Goal: Information Seeking & Learning: Learn about a topic

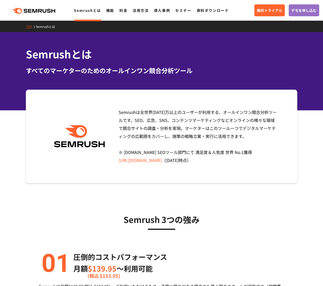
drag, startPoint x: 126, startPoint y: 113, endPoint x: 221, endPoint y: 135, distance: 98.2
click at [221, 135] on span "Semrushは全世界1000万以上のユーザーが利用する、オールインワン競合分析ツールです。SEO、広告、SNS、コンテンツマーケティングなどオンラインの様々…" at bounding box center [197, 136] width 158 height 54
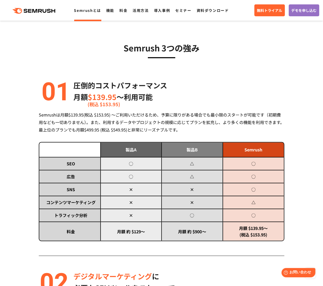
scroll to position [181, 0]
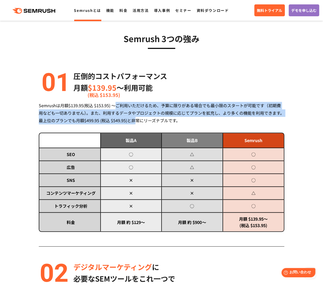
drag, startPoint x: 120, startPoint y: 106, endPoint x: 148, endPoint y: 123, distance: 32.8
click at [148, 123] on div "Semrushは月額$139.95(税込 $153.95) ～ご利用いただけるため、予算に限りがある場合でも最小限のスタートが可能です（初期費用なども一切あり…" at bounding box center [161, 113] width 245 height 22
drag, startPoint x: 148, startPoint y: 123, endPoint x: 140, endPoint y: 107, distance: 18.0
click at [140, 107] on div "Semrushは月額$139.95(税込 $153.95) ～ご利用いただけるため、予算に限りがある場合でも最小限のスタートが可能です（初期費用なども一切あり…" at bounding box center [161, 113] width 245 height 22
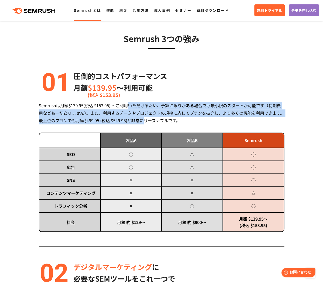
click at [140, 107] on div "Semrushは月額$139.95(税込 $153.95) ～ご利用いただけるため、予算に限りがある場合でも最小限のスタートが可能です（初期費用なども一切あり…" at bounding box center [161, 113] width 245 height 22
drag, startPoint x: 140, startPoint y: 107, endPoint x: 156, endPoint y: 122, distance: 21.7
click at [156, 122] on div "Semrushは月額$139.95(税込 $153.95) ～ご利用いただけるため、予算に限りがある場合でも最小限のスタートが可能です（初期費用なども一切あり…" at bounding box center [161, 113] width 245 height 22
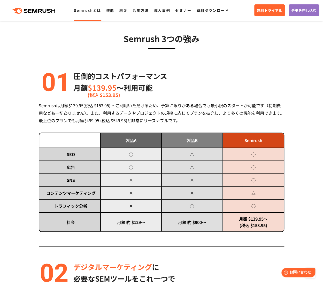
scroll to position [232, 0]
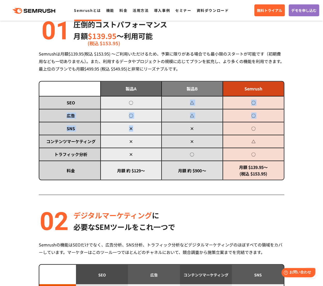
drag, startPoint x: 137, startPoint y: 107, endPoint x: 146, endPoint y: 147, distance: 41.0
click at [144, 145] on tbody "SEO ◯ △ ◯ 広告 ◯ △ ◯ SNS × × ◯ コンテンツマーケティング × × △ トラフィック分析 × ◯ ◯ 料金" at bounding box center [161, 137] width 244 height 83
click at [146, 148] on td "×" at bounding box center [130, 154] width 61 height 13
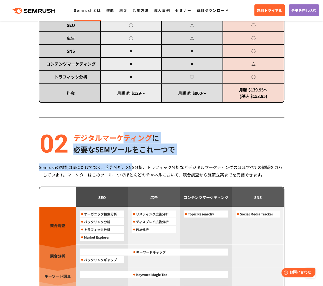
drag, startPoint x: 127, startPoint y: 137, endPoint x: 135, endPoint y: 172, distance: 35.8
click at [132, 170] on div "デジタルマーケティング に 必要なSEMツールをこれ一つで Semrushの機能はSEOだけでなく、広告分析、SNS分析、トラフィック分析などデジタルマーケテ…" at bounding box center [161, 250] width 245 height 236
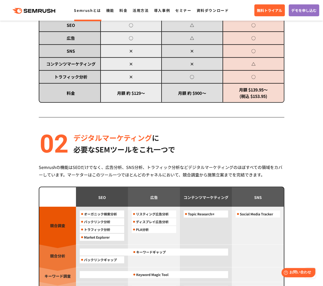
click at [135, 172] on div "Semrushの機能はSEOだけでなく、広告分析、SNS分析、トラフィック分析などデジタルマーケティングのほぼすべての領域をカバーしています。マーケターはこの…" at bounding box center [161, 170] width 245 height 15
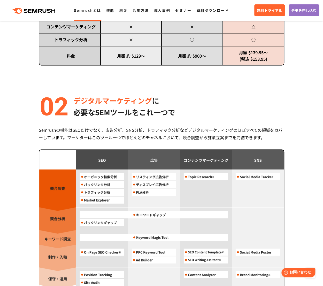
scroll to position [387, 0]
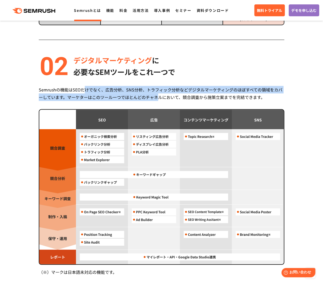
drag, startPoint x: 86, startPoint y: 86, endPoint x: 157, endPoint y: 96, distance: 71.7
click at [157, 96] on div "Semrushの機能はSEOだけでなく、広告分析、SNS分析、トラフィック分析などデジタルマーケティングのほぼすべての領域をカバーしています。マーケターはこの…" at bounding box center [161, 93] width 245 height 15
drag, startPoint x: 157, startPoint y: 96, endPoint x: 87, endPoint y: 86, distance: 70.6
click at [87, 86] on div "Semrushの機能はSEOだけでなく、広告分析、SNS分析、トラフィック分析などデジタルマーケティングのほぼすべての領域をカバーしています。マーケターはこの…" at bounding box center [161, 93] width 245 height 15
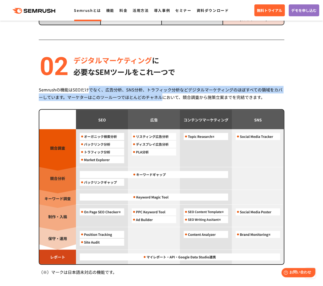
click at [87, 86] on div "Semrushの機能はSEOだけでなく、広告分析、SNS分析、トラフィック分析などデジタルマーケティングのほぼすべての領域をカバーしています。マーケターはこの…" at bounding box center [161, 93] width 245 height 15
drag, startPoint x: 87, startPoint y: 86, endPoint x: 191, endPoint y: 95, distance: 104.4
click at [191, 95] on div "Semrushの機能はSEOだけでなく、広告分析、SNS分析、トラフィック分析などデジタルマーケティングのほぼすべての領域をカバーしています。マーケターはこの…" at bounding box center [161, 93] width 245 height 15
drag, startPoint x: 191, startPoint y: 95, endPoint x: 99, endPoint y: 90, distance: 92.0
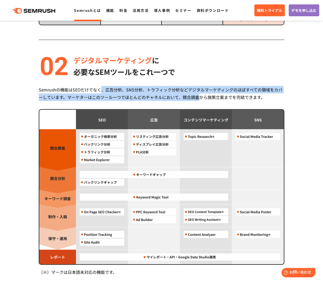
click at [99, 90] on div "Semrushの機能はSEOだけでなく、広告分析、SNS分析、トラフィック分析などデジタルマーケティングのほぼすべての領域をカバーしています。マーケターはこの…" at bounding box center [161, 93] width 245 height 15
drag, startPoint x: 99, startPoint y: 90, endPoint x: 155, endPoint y: 98, distance: 56.8
click at [155, 98] on div "Semrushの機能はSEOだけでなく、広告分析、SNS分析、トラフィック分析などデジタルマーケティングのほぼすべての領域をカバーしています。マーケターはこの…" at bounding box center [161, 93] width 245 height 15
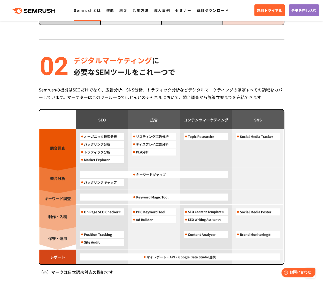
click at [99, 153] on img at bounding box center [161, 186] width 244 height 155
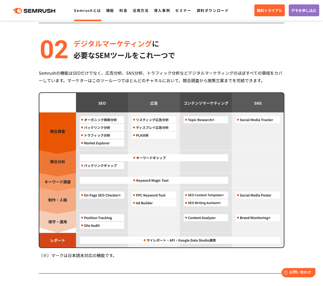
scroll to position [413, 0]
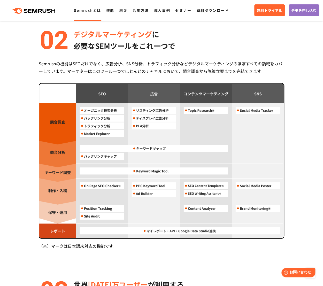
click at [37, 159] on div "Semrush 3つの強み 圧倒的コストパフォーマンス 月額 $139.95 〜利用可能 (税込 $153.95) Semrushは月額$139.95(税込 …" at bounding box center [161, 110] width 297 height 652
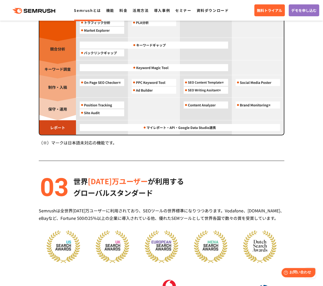
scroll to position [542, 0]
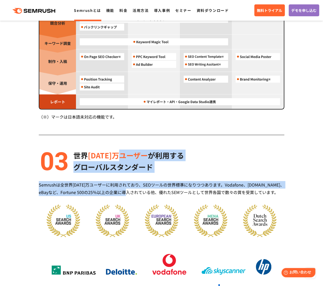
drag, startPoint x: 133, startPoint y: 176, endPoint x: 134, endPoint y: 189, distance: 13.4
click at [134, 189] on div "世界 1000万ユーザー が利用する グローバルスタンダード Semrushは全世界1000万ユーザーに利用されており、SEOツールの世界標準になりつつありま…" at bounding box center [161, 222] width 245 height 147
click at [134, 189] on div "Semrushは全世界1000万ユーザーに利用されており、SEOツールの世界標準になりつつあります。Vodafone、Booking.com、eBayなど、F…" at bounding box center [161, 188] width 245 height 15
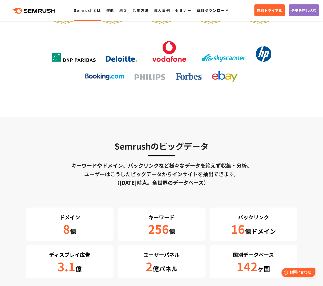
scroll to position [800, 0]
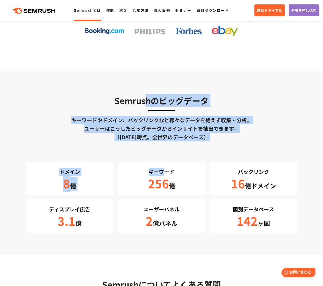
drag, startPoint x: 147, startPoint y: 104, endPoint x: 165, endPoint y: 148, distance: 47.2
click at [165, 148] on div "Semrushのビッグデータ キーワードやドメイン、バックリンクなど様々なデータを絶えず収集・分析。 ユーザーはこうしたビッグデータからインサイトを抽出できま…" at bounding box center [161, 163] width 271 height 138
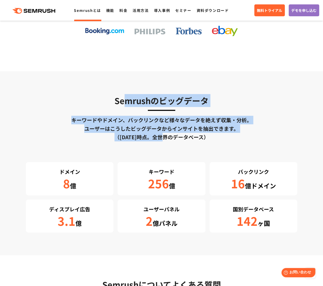
drag, startPoint x: 163, startPoint y: 135, endPoint x: 121, endPoint y: 98, distance: 56.3
click at [121, 98] on div "Semrushのビッグデータ キーワードやドメイン、バックリンクなど様々なデータを絶えず収集・分析。 ユーザーはこうしたビッグデータからインサイトを抽出できま…" at bounding box center [161, 163] width 271 height 138
click at [121, 98] on h3 "Semrushのビッグデータ" at bounding box center [161, 100] width 271 height 13
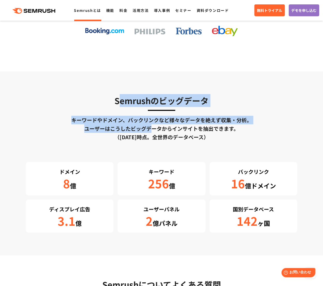
drag, startPoint x: 121, startPoint y: 99, endPoint x: 158, endPoint y: 134, distance: 50.4
click at [158, 131] on div "Semrushのビッグデータ キーワードやドメイン、バックリンクなど様々なデータを絶えず収集・分析。 ユーザーはこうしたビッグデータからインサイトを抽出できま…" at bounding box center [161, 163] width 271 height 138
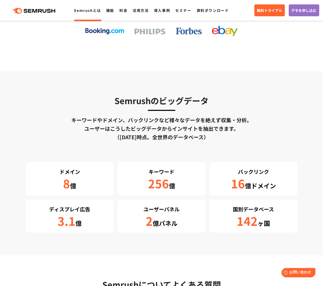
click at [158, 134] on div "キーワードやドメイン、バックリンクなど様々なデータを絶えず収集・分析。 ユーザーはこうしたビッグデータからインサイトを抽出できます。 （2024年3月時点。全…" at bounding box center [161, 129] width 271 height 26
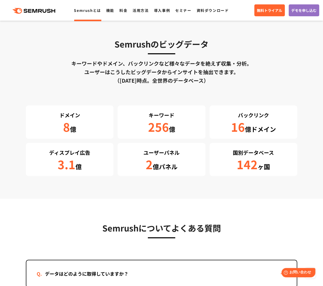
scroll to position [852, 0]
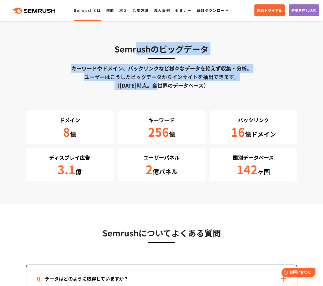
drag, startPoint x: 135, startPoint y: 53, endPoint x: 159, endPoint y: 91, distance: 44.8
click at [159, 90] on div "Semrushのビッグデータ キーワードやドメイン、バックリンクなど様々なデータを絶えず収集・分析。 ユーザーはこうしたビッグデータからインサイトを抽出できま…" at bounding box center [161, 111] width 271 height 138
click at [159, 91] on div "Semrushのビッグデータ キーワードやドメイン、バックリンクなど様々なデータを絶えず収集・分析。 ユーザーはこうしたビッグデータからインサイトを抽出できま…" at bounding box center [161, 111] width 271 height 138
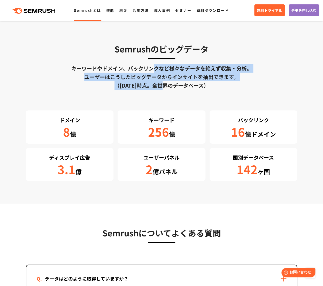
drag, startPoint x: 161, startPoint y: 86, endPoint x: 143, endPoint y: 44, distance: 45.9
click at [143, 45] on div "Semrushのビッグデータ キーワードやドメイン、バックリンクなど様々なデータを絶えず収集・分析。 ユーザーはこうしたビッグデータからインサイトを抽出できま…" at bounding box center [161, 111] width 271 height 138
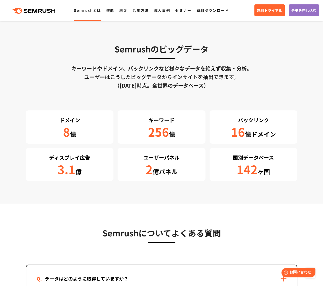
click at [142, 42] on h3 "Semrushのビッグデータ" at bounding box center [161, 48] width 271 height 13
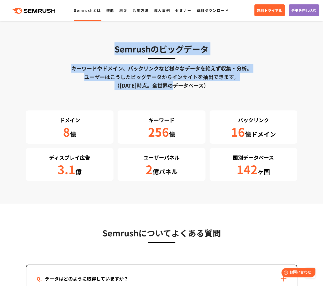
drag, startPoint x: 142, startPoint y: 42, endPoint x: 167, endPoint y: 86, distance: 50.6
click at [167, 85] on div "Semrushのビッグデータ キーワードやドメイン、バックリンクなど様々なデータを絶えず収集・分析。 ユーザーはこうしたビッグデータからインサイトを抽出できま…" at bounding box center [161, 111] width 271 height 138
click at [167, 86] on div "キーワードやドメイン、バックリンクなど様々なデータを絶えず収集・分析。 ユーザーはこうしたビッグデータからインサイトを抽出できます。 （2024年3月時点。全…" at bounding box center [161, 77] width 271 height 26
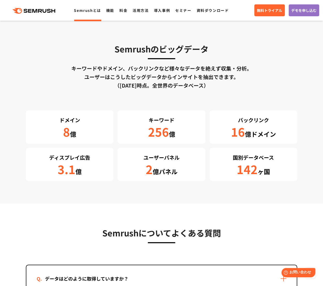
scroll to position [981, 0]
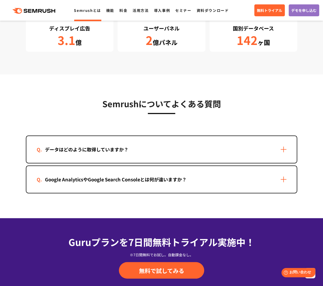
click at [151, 177] on div "Google AnalyticsやGoogle Search Consoleとは何が違いますか？" at bounding box center [116, 178] width 158 height 7
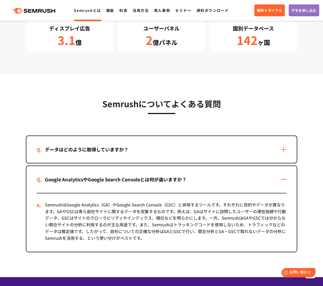
click at [152, 150] on div "データはどのように取得していますか？" at bounding box center [161, 149] width 270 height 27
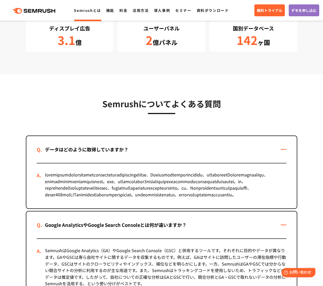
scroll to position [1032, 0]
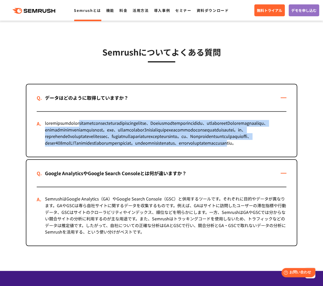
drag, startPoint x: 79, startPoint y: 142, endPoint x: 62, endPoint y: 162, distance: 26.0
click at [62, 156] on div at bounding box center [161, 133] width 249 height 45
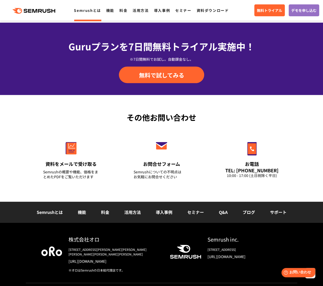
scroll to position [1311, 0]
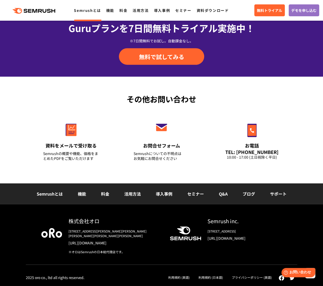
click at [139, 197] on link "活用方法" at bounding box center [132, 193] width 17 height 6
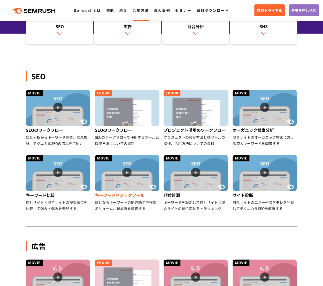
scroll to position [77, 0]
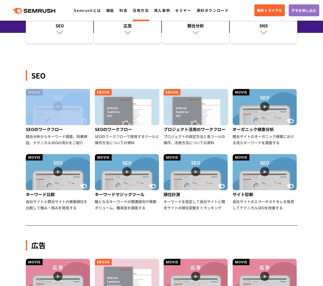
drag, startPoint x: 14, startPoint y: 124, endPoint x: 14, endPoint y: 133, distance: 8.5
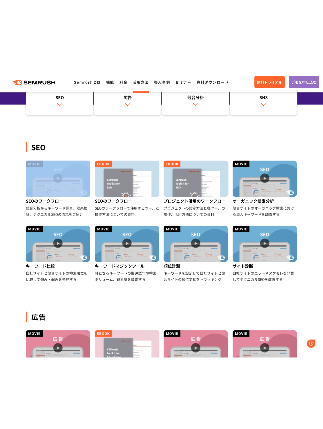
scroll to position [0, 0]
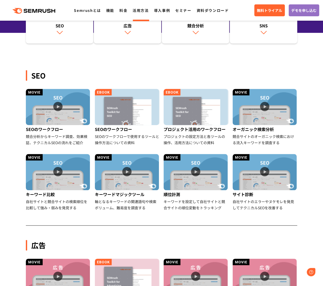
drag, startPoint x: 14, startPoint y: 134, endPoint x: 13, endPoint y: 150, distance: 16.0
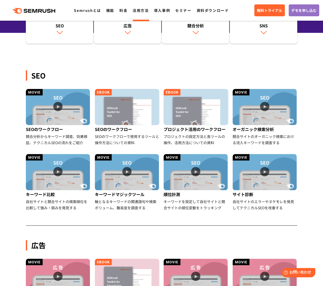
drag, startPoint x: 14, startPoint y: 128, endPoint x: 17, endPoint y: 116, distance: 12.0
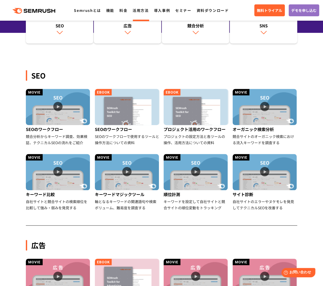
drag, startPoint x: 14, startPoint y: 129, endPoint x: 15, endPoint y: 133, distance: 3.8
drag, startPoint x: 15, startPoint y: 147, endPoint x: 15, endPoint y: 153, distance: 5.9
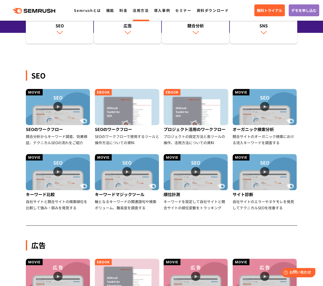
drag, startPoint x: 13, startPoint y: 167, endPoint x: 11, endPoint y: 171, distance: 4.5
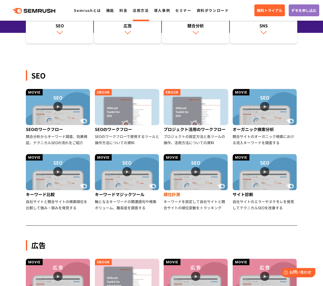
click at [205, 187] on img at bounding box center [195, 172] width 64 height 36
